Goal: Navigation & Orientation: Go to known website

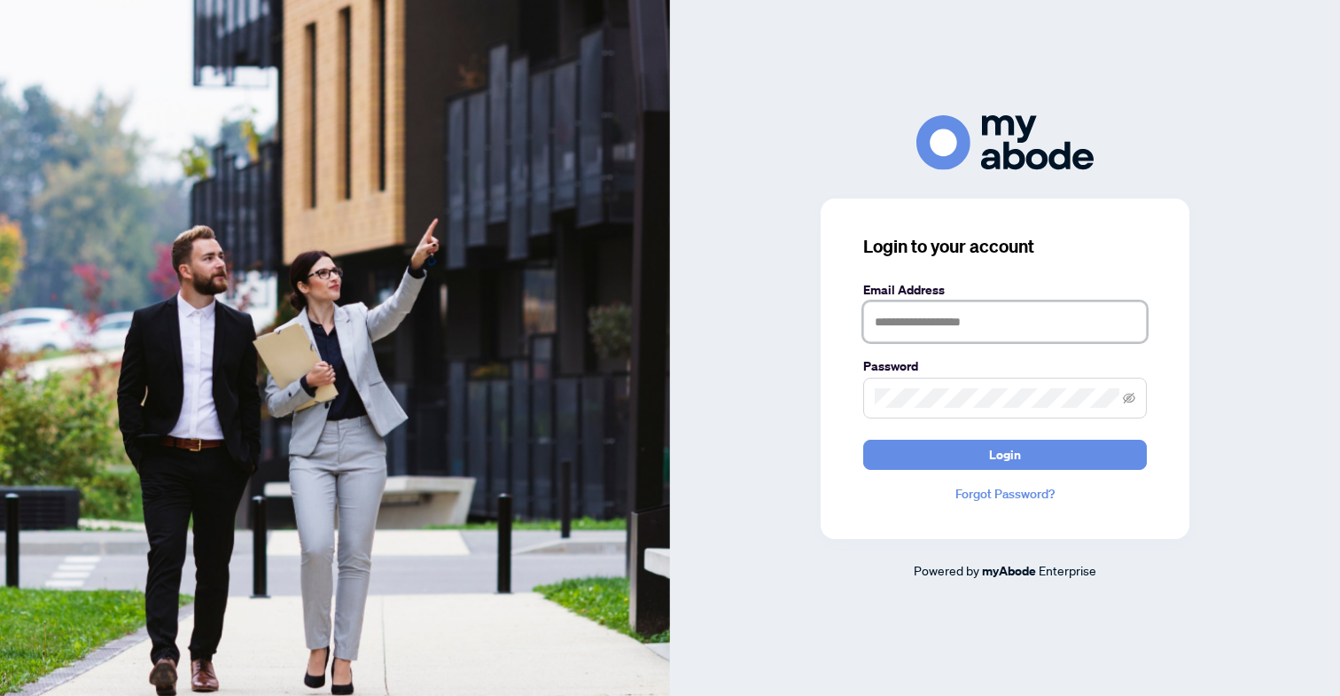
click at [1013, 323] on input "text" at bounding box center [1005, 321] width 284 height 41
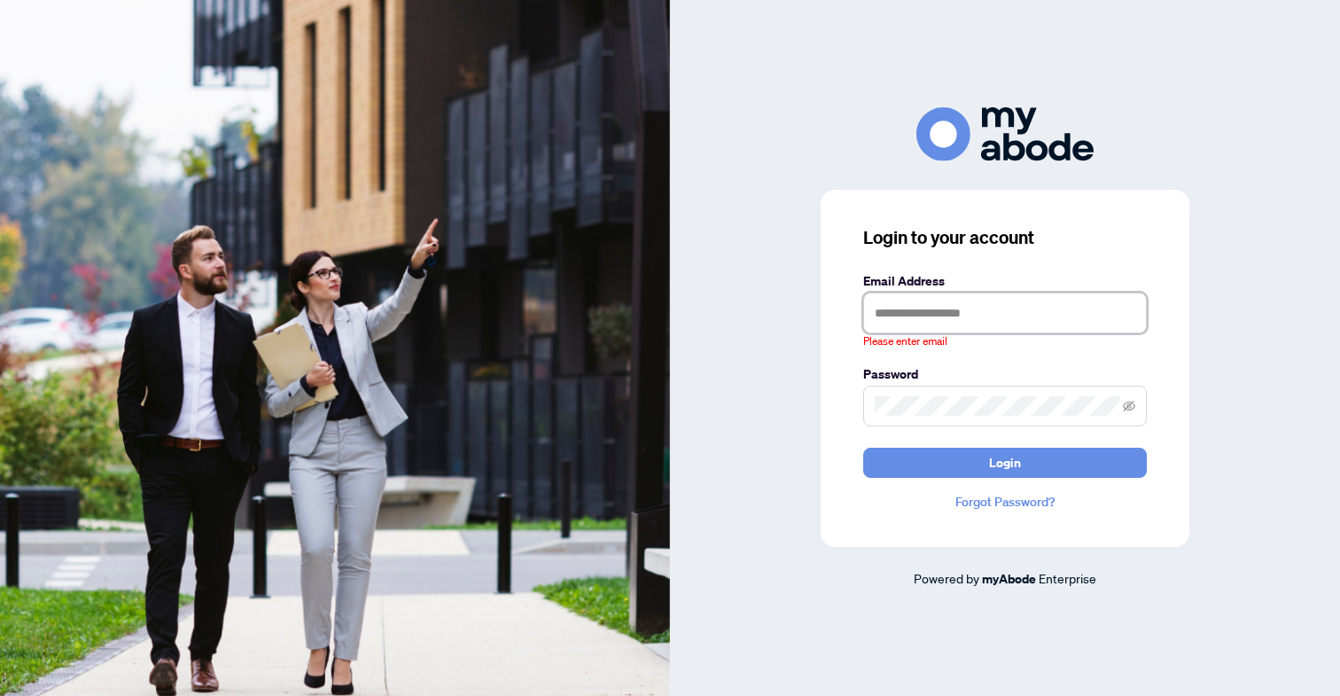
type input "**********"
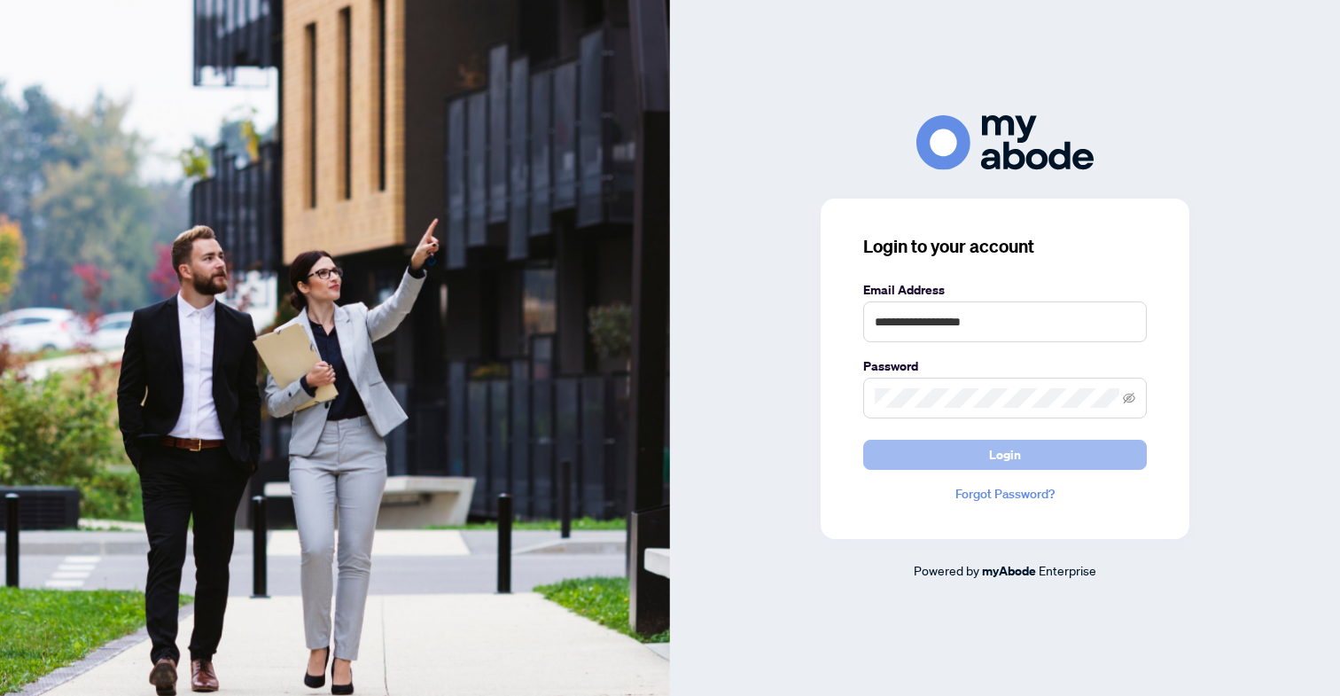
click at [1081, 462] on button "Login" at bounding box center [1005, 455] width 284 height 30
